Goal: Task Accomplishment & Management: Use online tool/utility

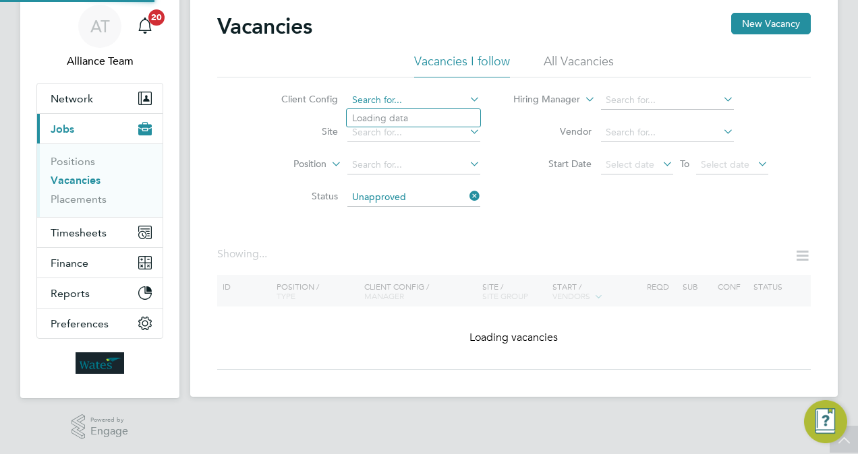
click at [429, 69] on div "Vacancies I follow All Vacancies Client Config Site Position Status Unapproved …" at bounding box center [513, 133] width 593 height 160
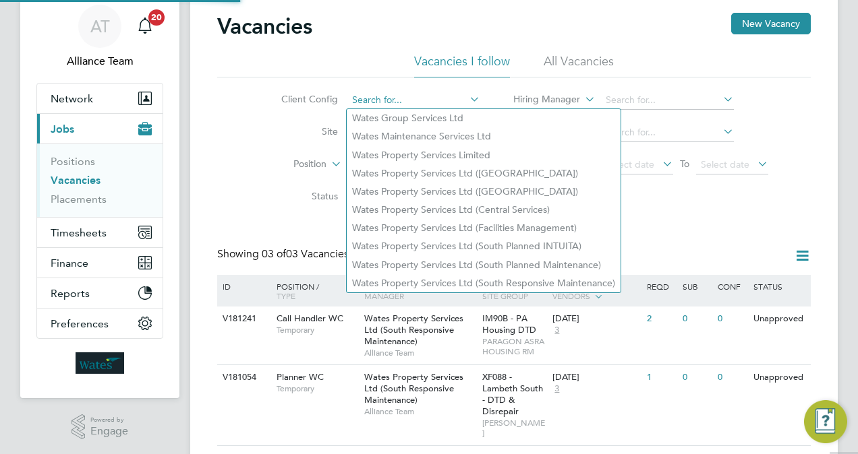
scroll to position [76, 0]
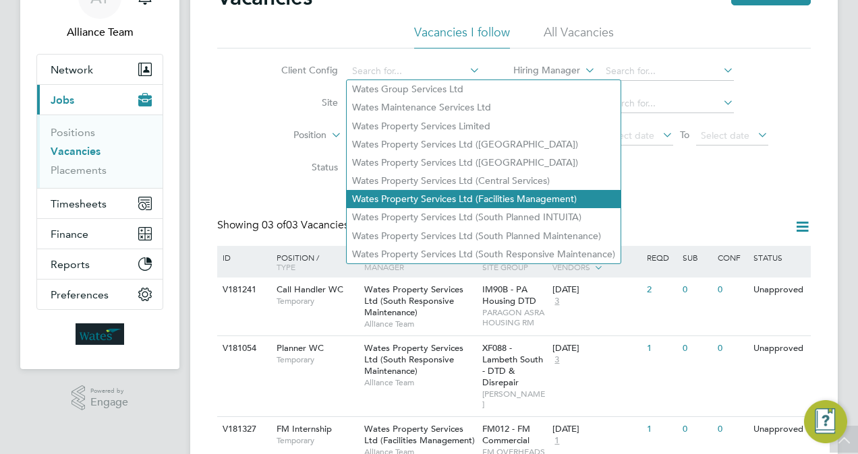
click at [477, 202] on li "Wates Property Services Ltd (Facilities Management)" at bounding box center [484, 199] width 274 height 18
type input "Wates Property Services Ltd (Facilities Management)"
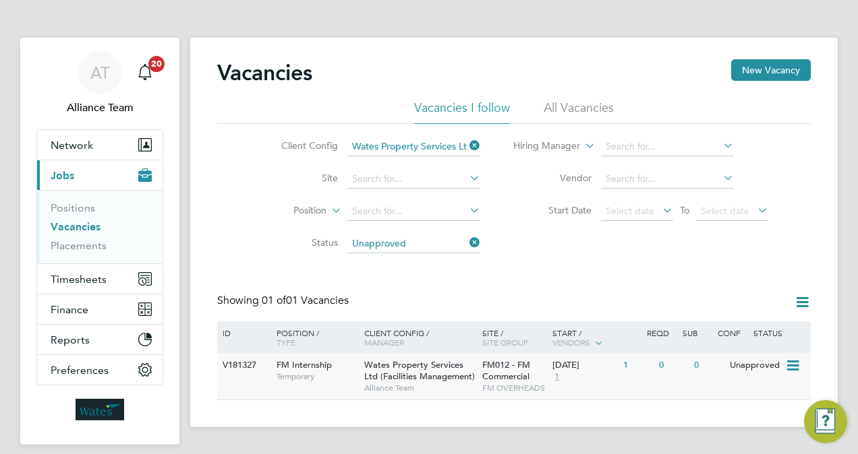
click at [431, 363] on span "Wates Property Services Ltd (Facilities Management)" at bounding box center [419, 370] width 111 height 23
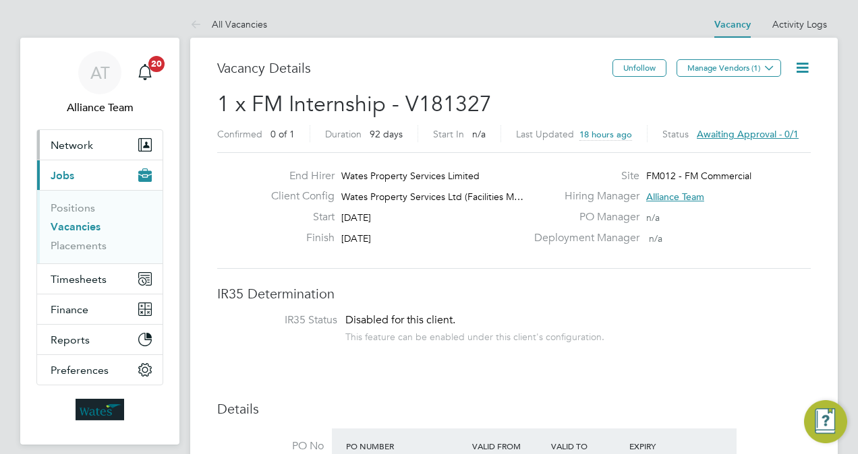
click at [70, 145] on span "Network" at bounding box center [72, 145] width 42 height 13
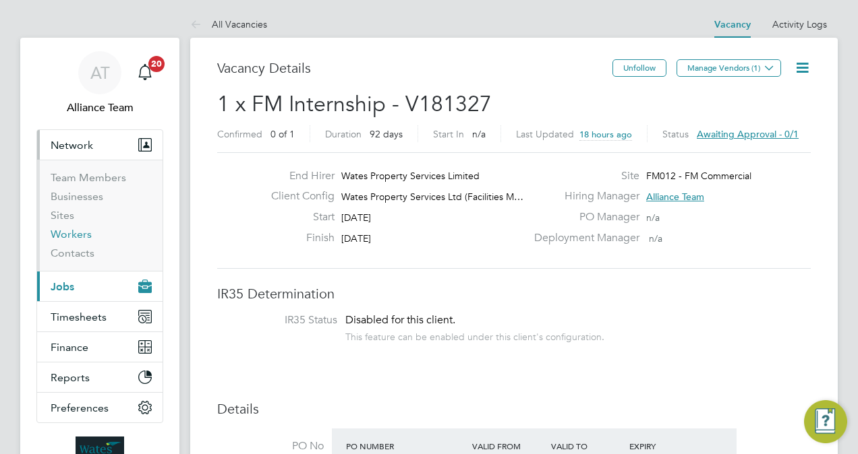
click at [82, 235] on link "Workers" at bounding box center [71, 234] width 41 height 13
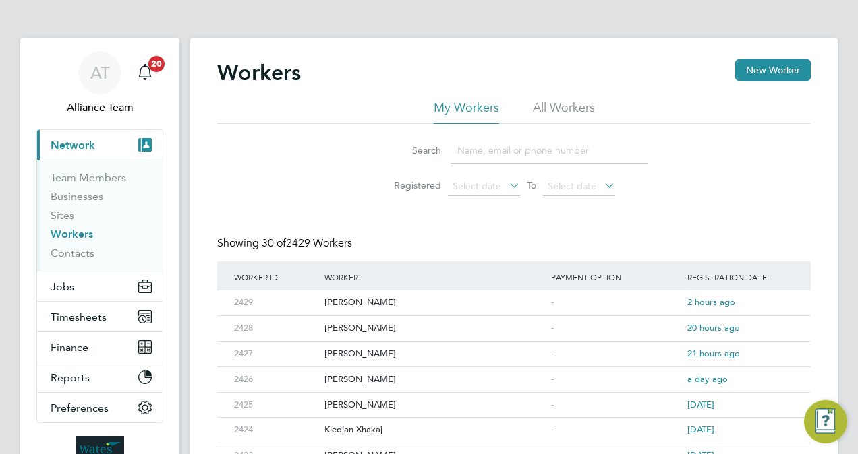
click at [494, 146] on input at bounding box center [548, 151] width 197 height 26
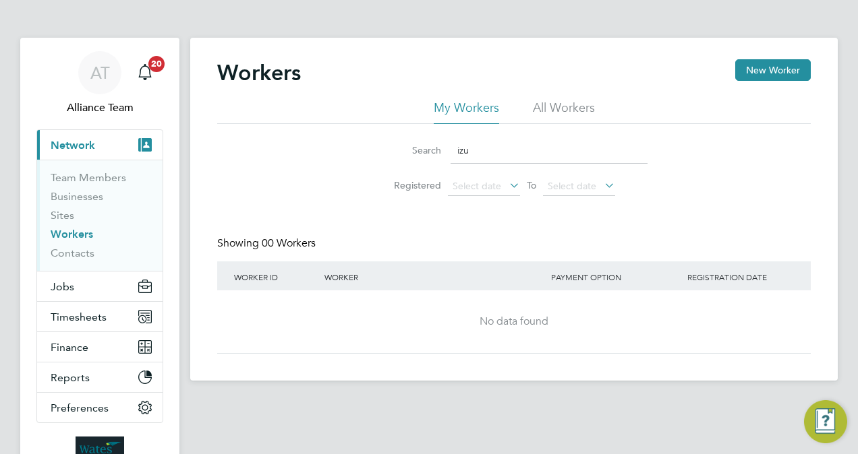
type input "izu"
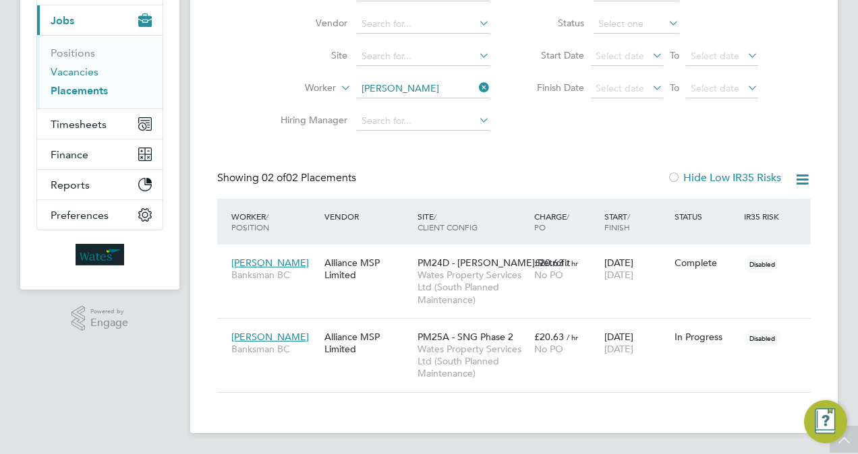
scroll to position [63, 117]
click at [80, 67] on link "Vacancies" at bounding box center [75, 71] width 48 height 13
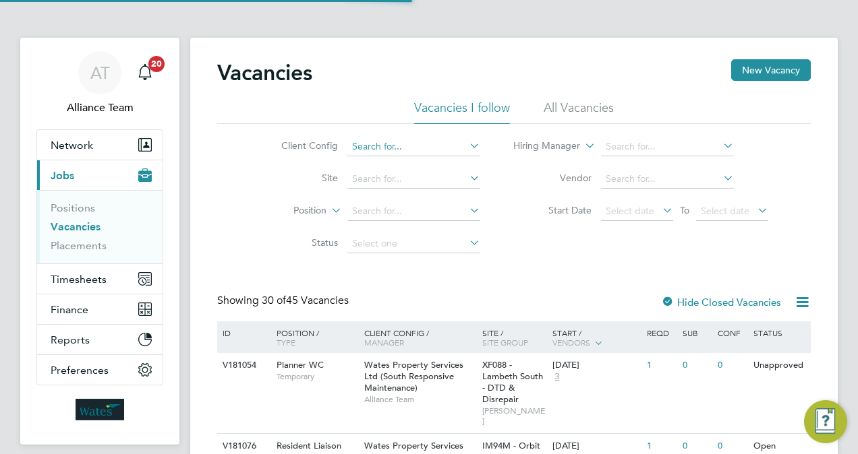
click at [427, 144] on input at bounding box center [413, 147] width 133 height 19
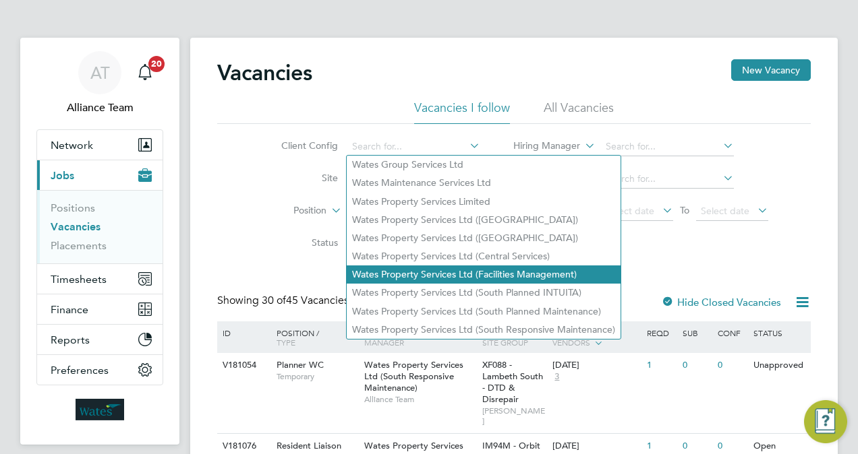
click at [541, 271] on li "Wates Property Services Ltd (Facilities Management)" at bounding box center [484, 275] width 274 height 18
type input "Wates Property Services Ltd (Facilities Management)"
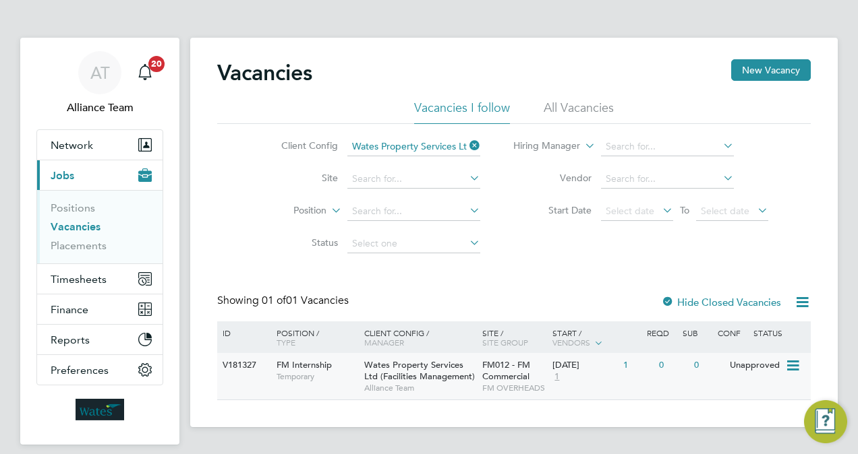
click at [558, 365] on div "[DATE]" at bounding box center [584, 365] width 64 height 11
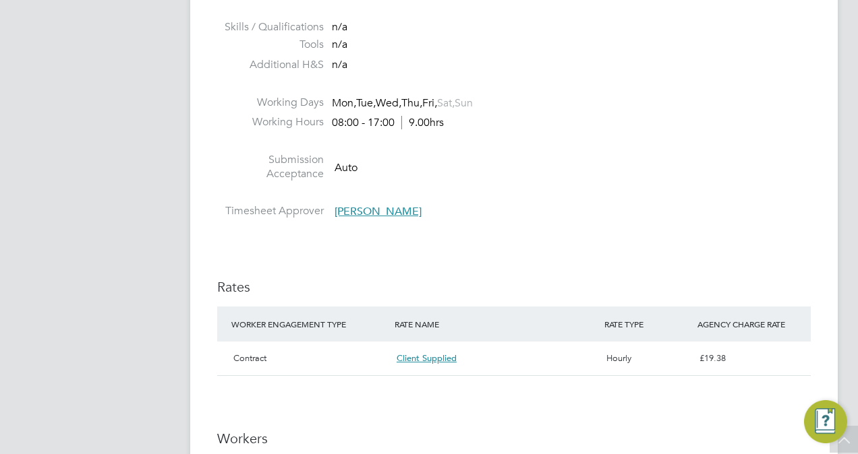
scroll to position [647, 0]
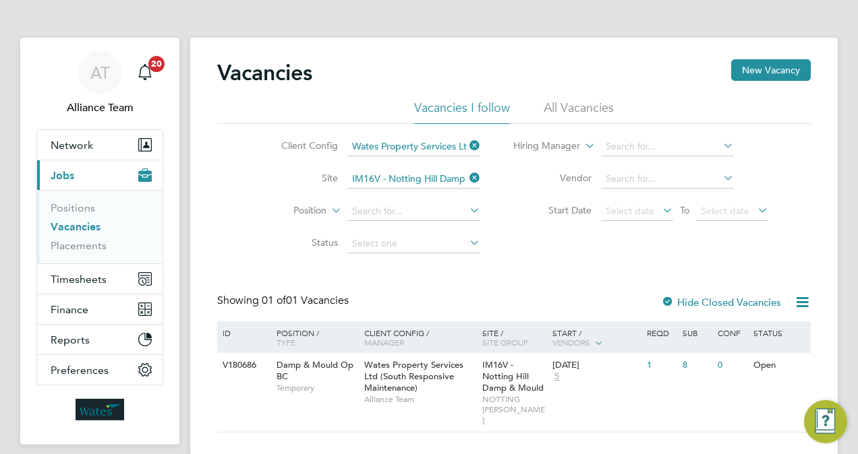
click at [67, 227] on link "Vacancies" at bounding box center [76, 226] width 50 height 13
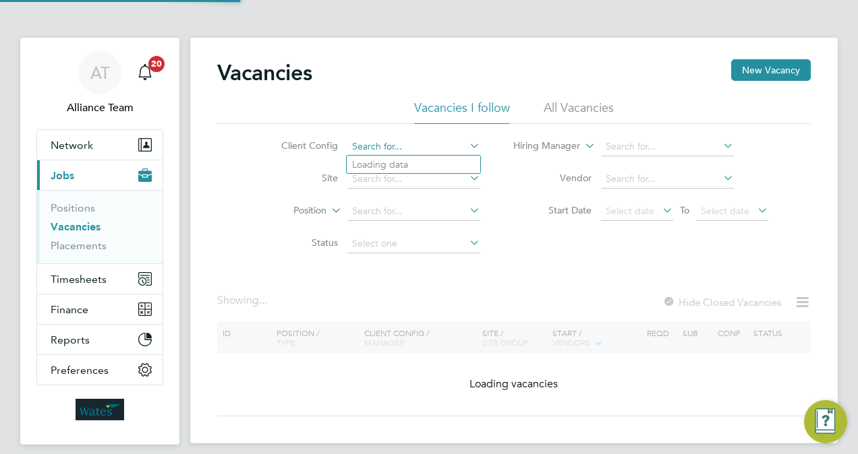
click at [384, 143] on input at bounding box center [413, 147] width 133 height 19
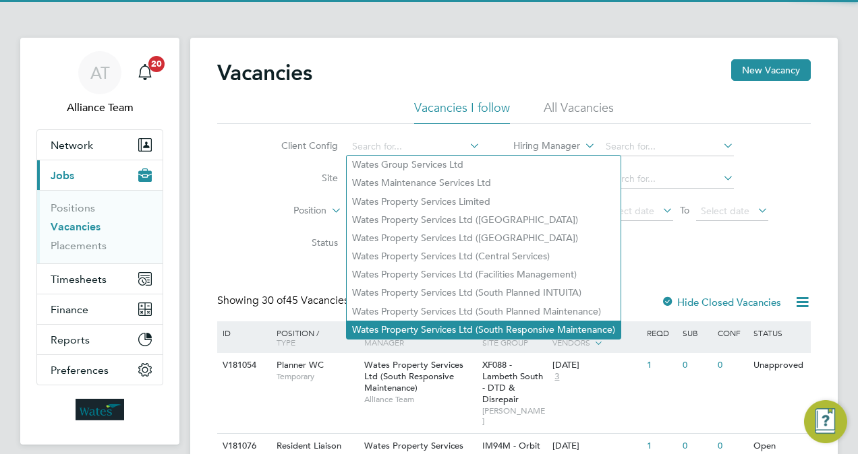
click at [545, 328] on li "Wates Property Services Ltd (South Responsive Maintenance)" at bounding box center [484, 330] width 274 height 18
type input "Wates Property Services Ltd (South Responsive Maintenance)"
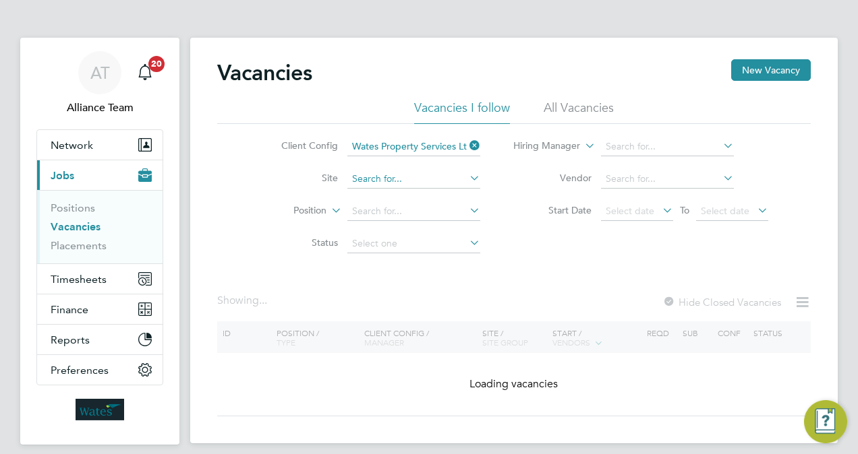
click at [380, 179] on input at bounding box center [413, 179] width 133 height 19
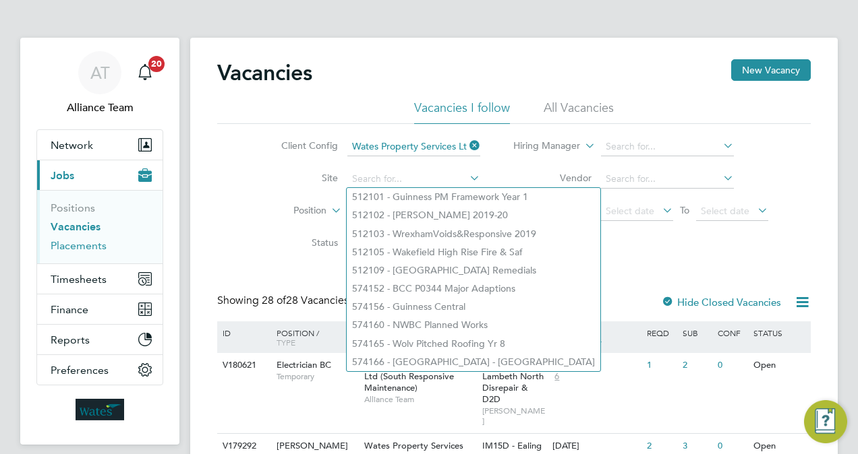
click at [69, 241] on link "Placements" at bounding box center [79, 245] width 56 height 13
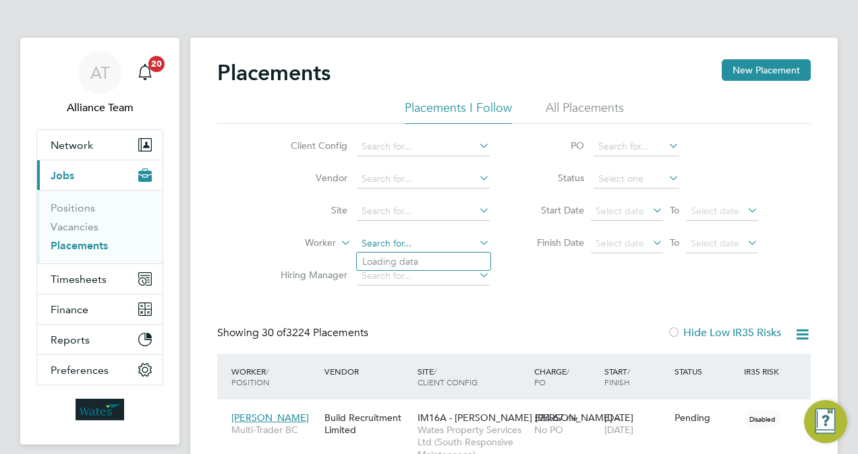
click at [403, 250] on input at bounding box center [423, 244] width 133 height 19
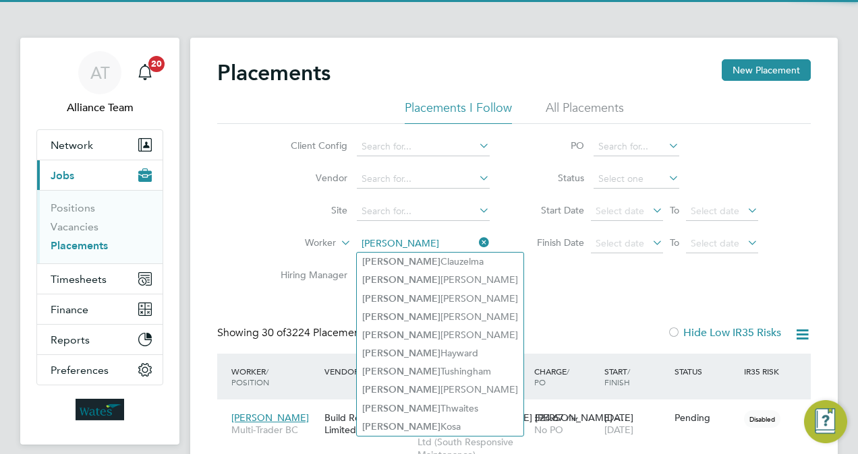
click at [436, 268] on li "Peter Clauzelma" at bounding box center [440, 262] width 167 height 18
type input "Peter Clauzelma"
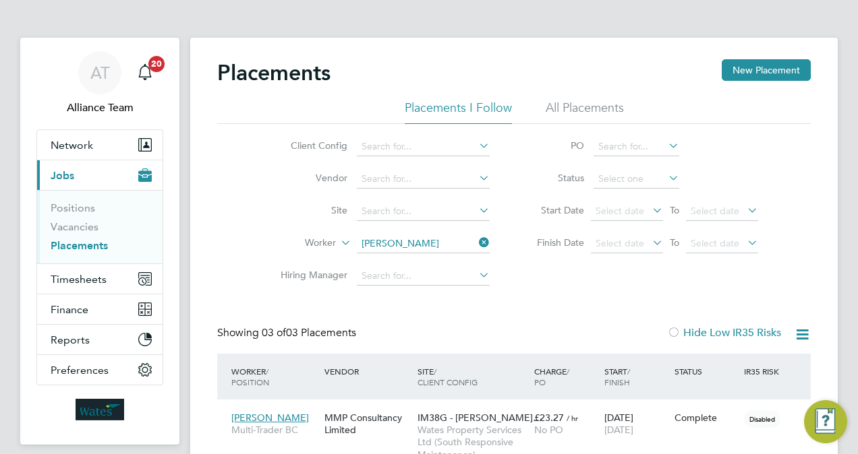
click at [534, 309] on div "Placements New Placement Placements I Follow All Placements Client Config Vendo…" at bounding box center [513, 340] width 593 height 562
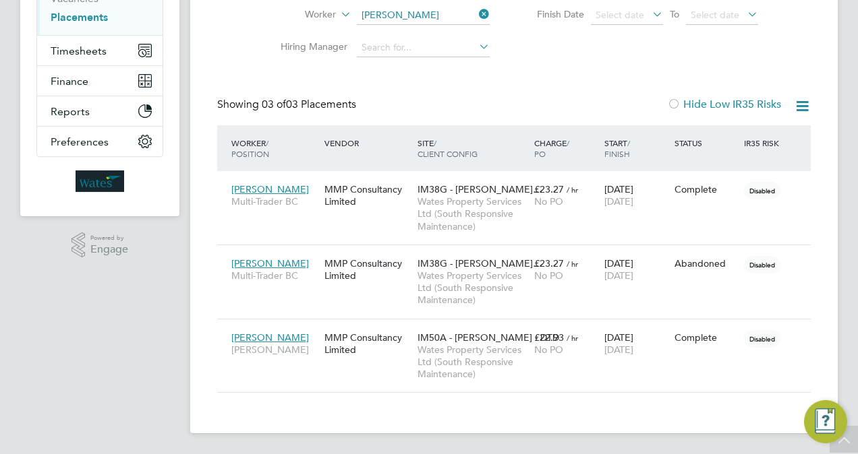
click at [78, 330] on app-navbar "AT Alliance Team Notifications 20 Applications: Network Team Members Businesses…" at bounding box center [99, 132] width 159 height 646
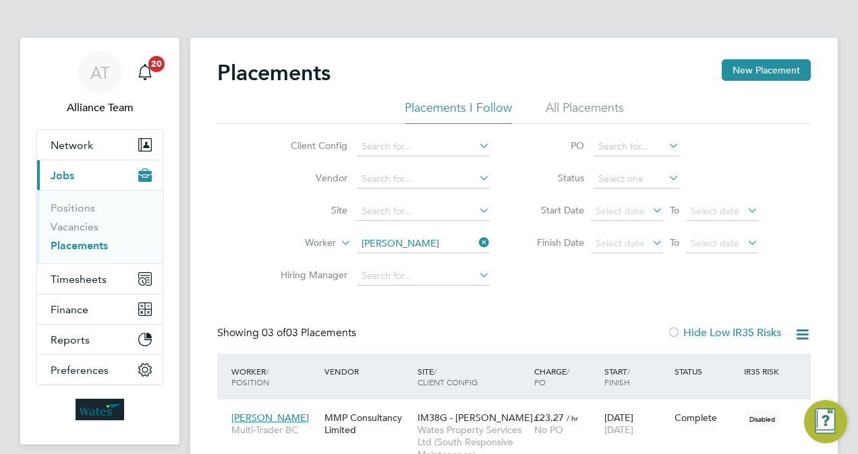
click at [278, 193] on li "Vendor" at bounding box center [379, 179] width 253 height 32
click at [84, 275] on span "Timesheets" at bounding box center [79, 279] width 56 height 13
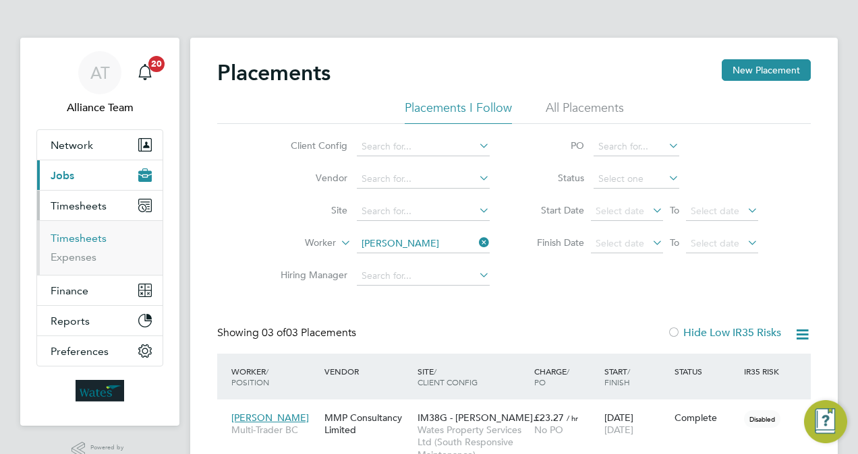
click at [97, 235] on link "Timesheets" at bounding box center [79, 238] width 56 height 13
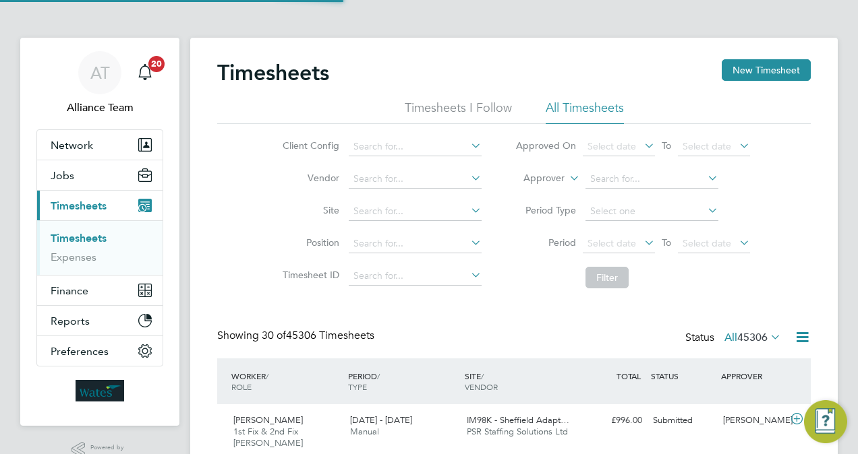
scroll to position [34, 117]
click at [535, 175] on label "Approver" at bounding box center [534, 178] width 61 height 13
click at [530, 191] on li "Worker" at bounding box center [531, 194] width 66 height 18
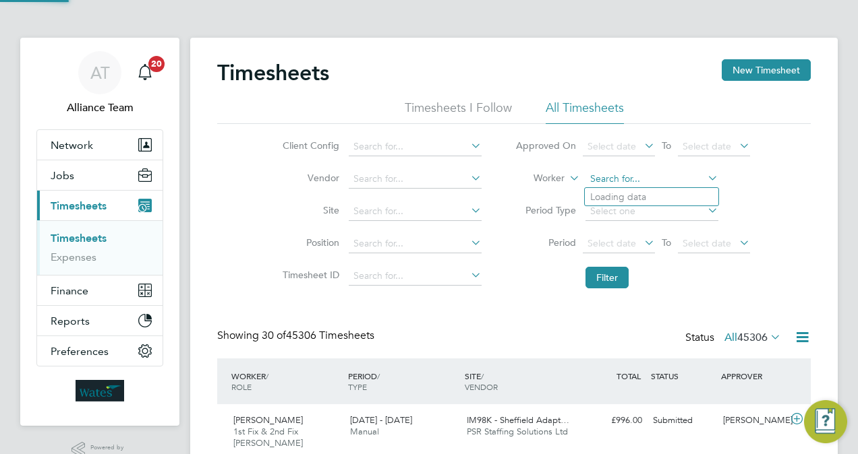
click at [645, 181] on input at bounding box center [651, 179] width 133 height 19
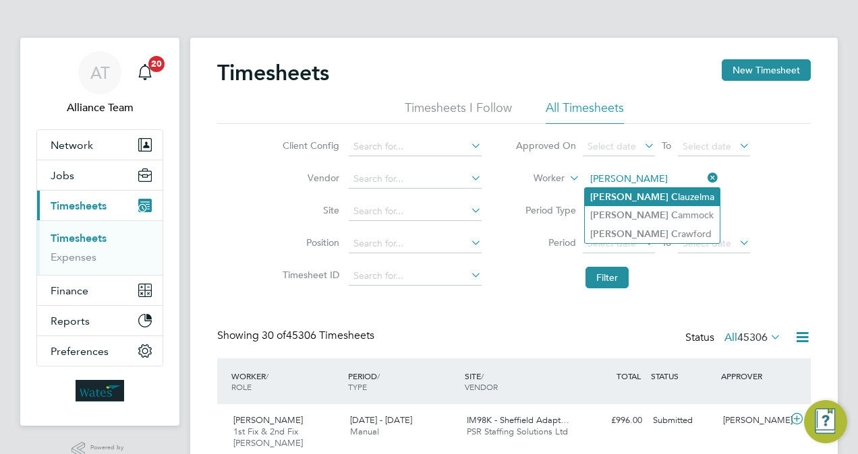
click at [651, 194] on li "Peter C lauzelma" at bounding box center [652, 197] width 135 height 18
type input "Peter Clauzelma"
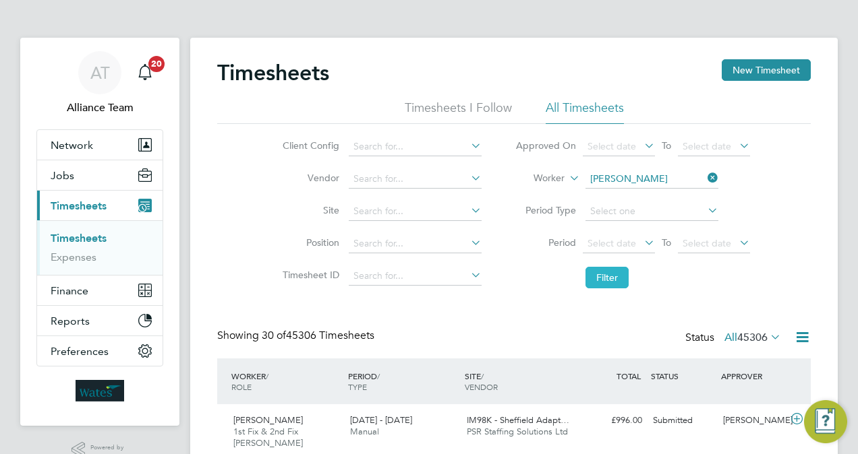
click at [607, 278] on button "Filter" at bounding box center [606, 278] width 43 height 22
